Goal: Register for event/course

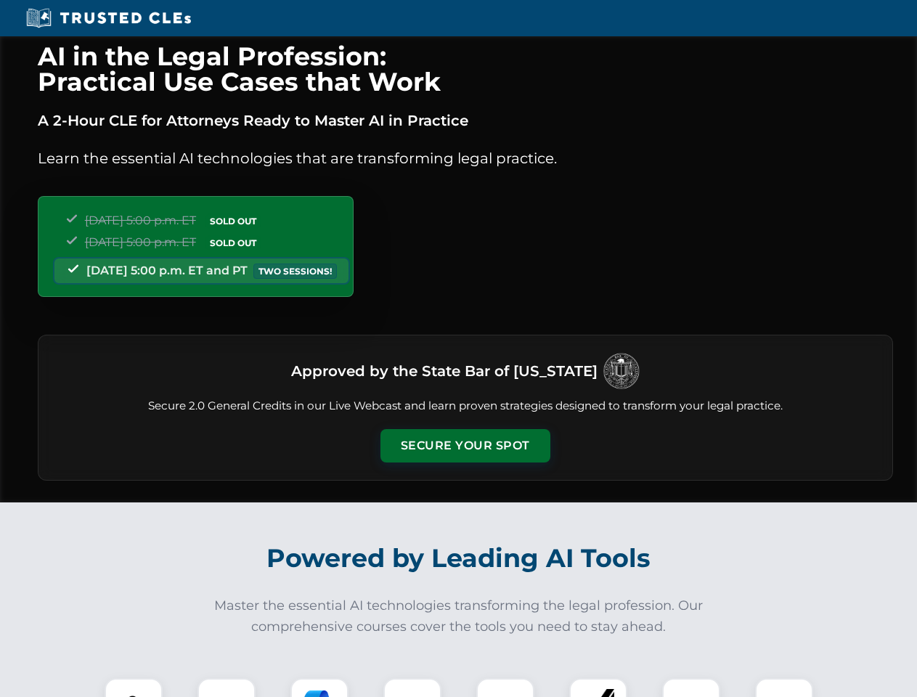
click at [465, 446] on button "Secure Your Spot" at bounding box center [465, 445] width 170 height 33
click at [134, 688] on img at bounding box center [134, 707] width 42 height 42
click at [227, 688] on div at bounding box center [226, 707] width 58 height 58
click at [319, 688] on div at bounding box center [319, 707] width 58 height 58
click at [412, 688] on img at bounding box center [412, 707] width 41 height 41
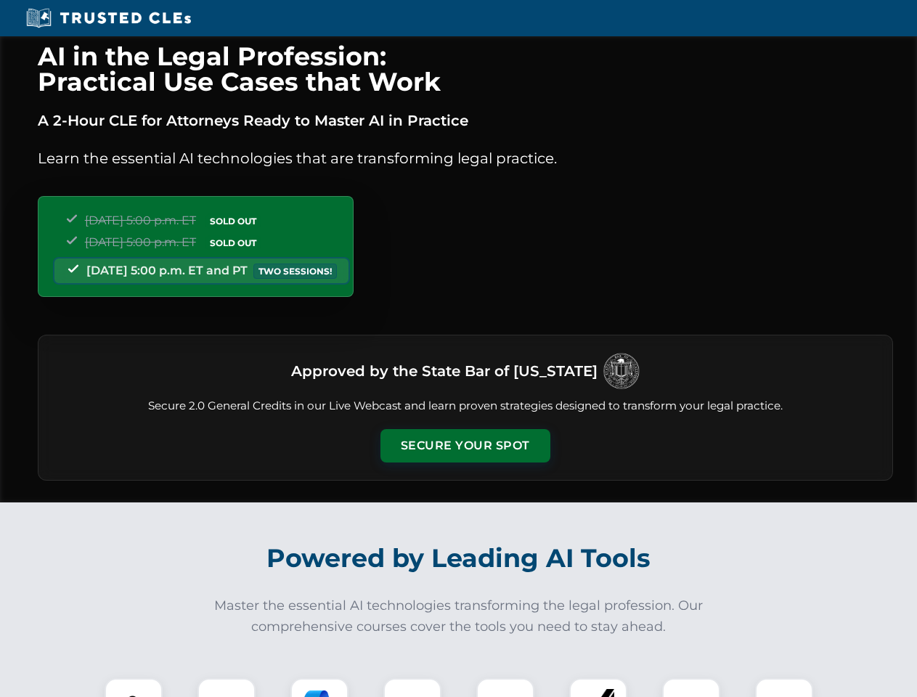
click at [505, 688] on div at bounding box center [505, 707] width 58 height 58
click at [598, 688] on div at bounding box center [598, 707] width 58 height 58
